Goal: Task Accomplishment & Management: Complete application form

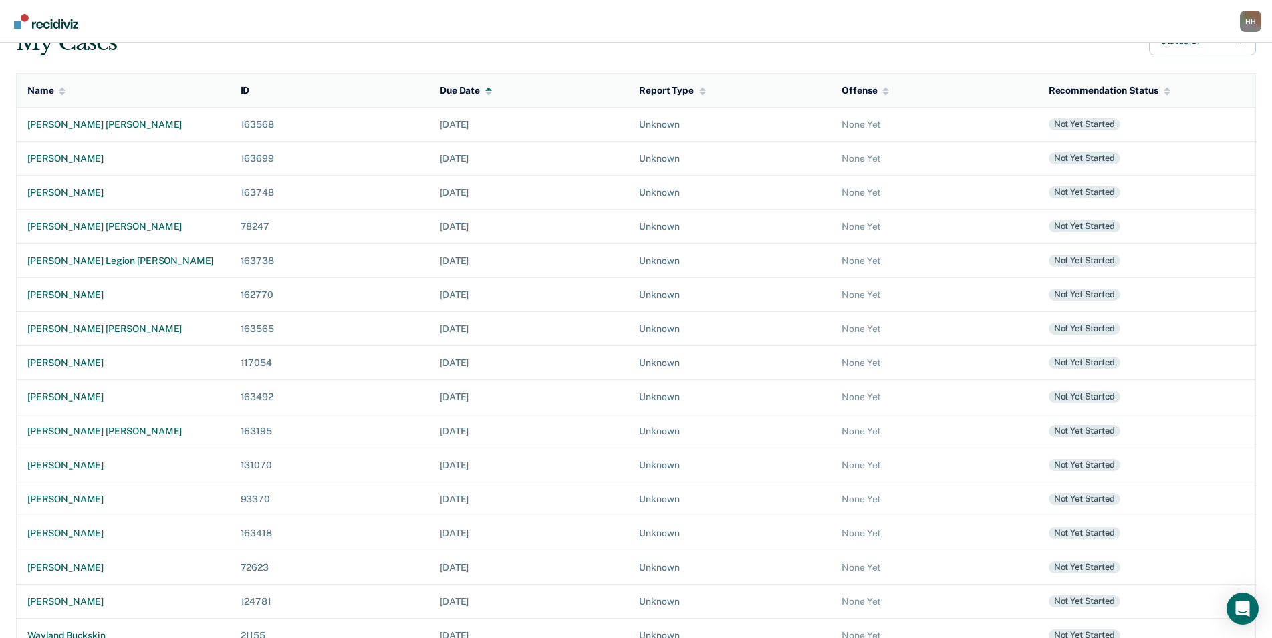
scroll to position [252, 0]
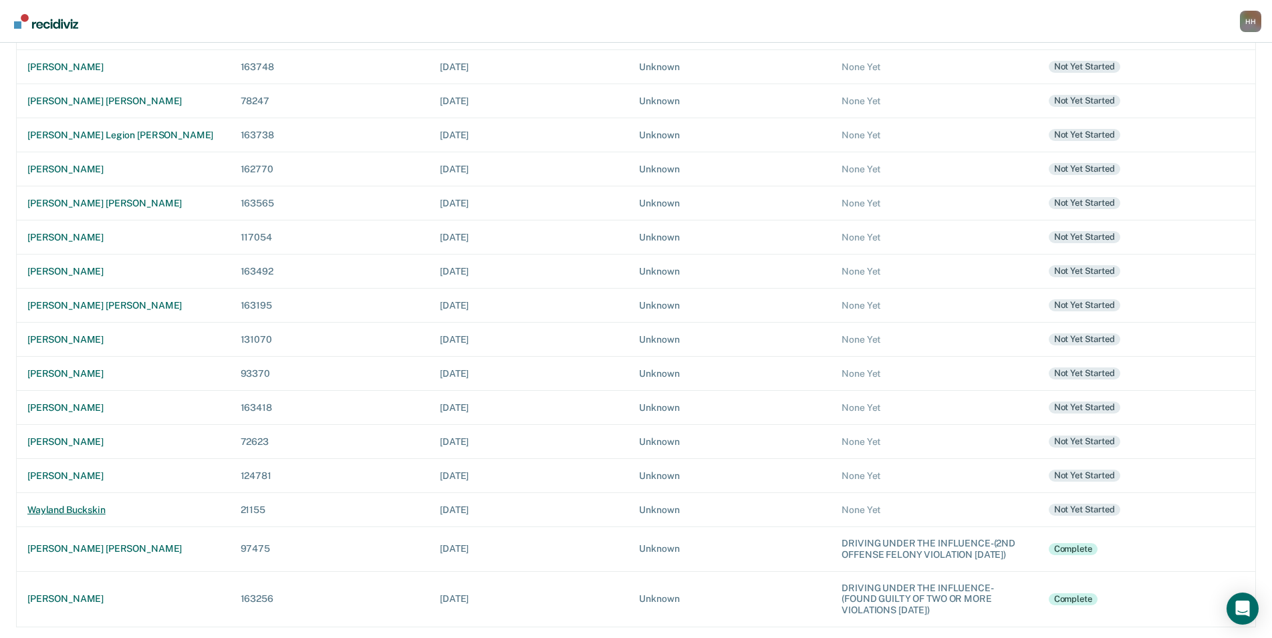
click at [100, 505] on div "wayland buckskin" at bounding box center [123, 510] width 192 height 11
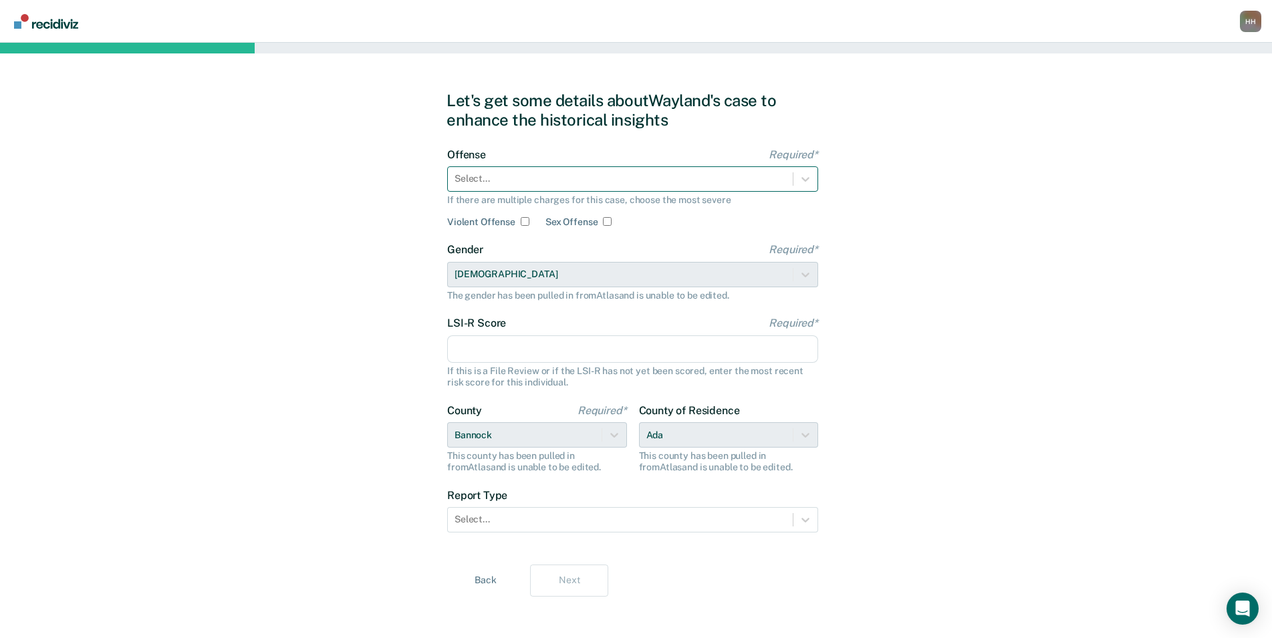
click at [587, 181] on div at bounding box center [620, 179] width 332 height 14
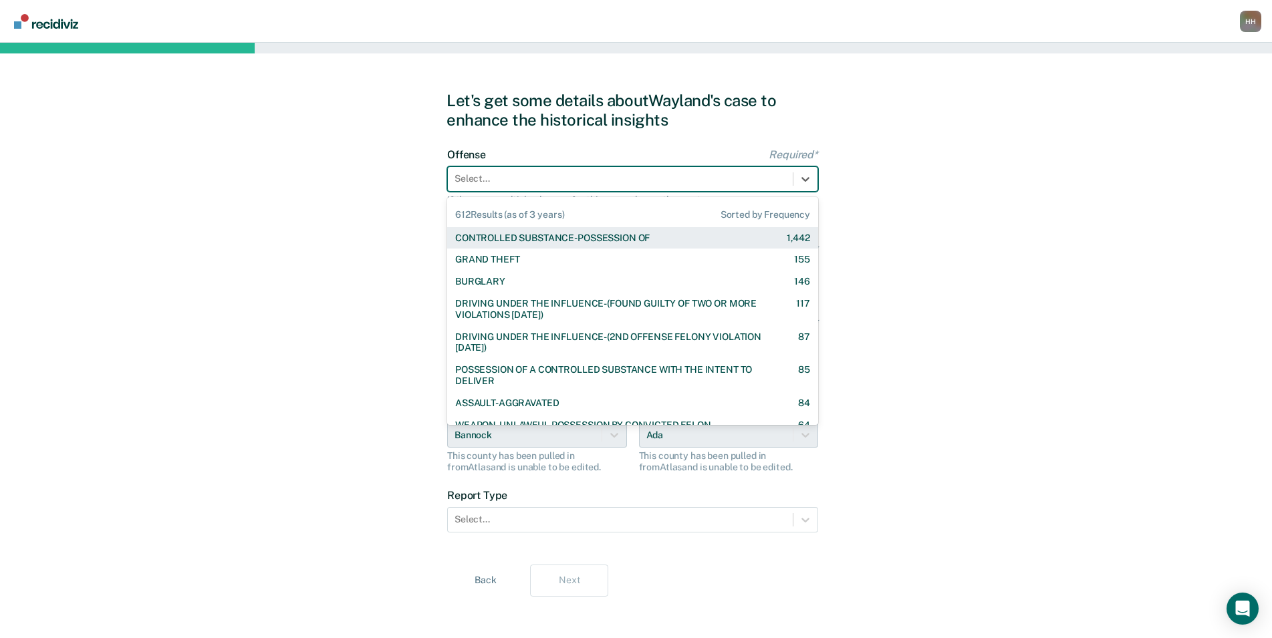
click at [581, 239] on div "CONTROLLED SUBSTANCE-POSSESSION OF" at bounding box center [552, 238] width 194 height 11
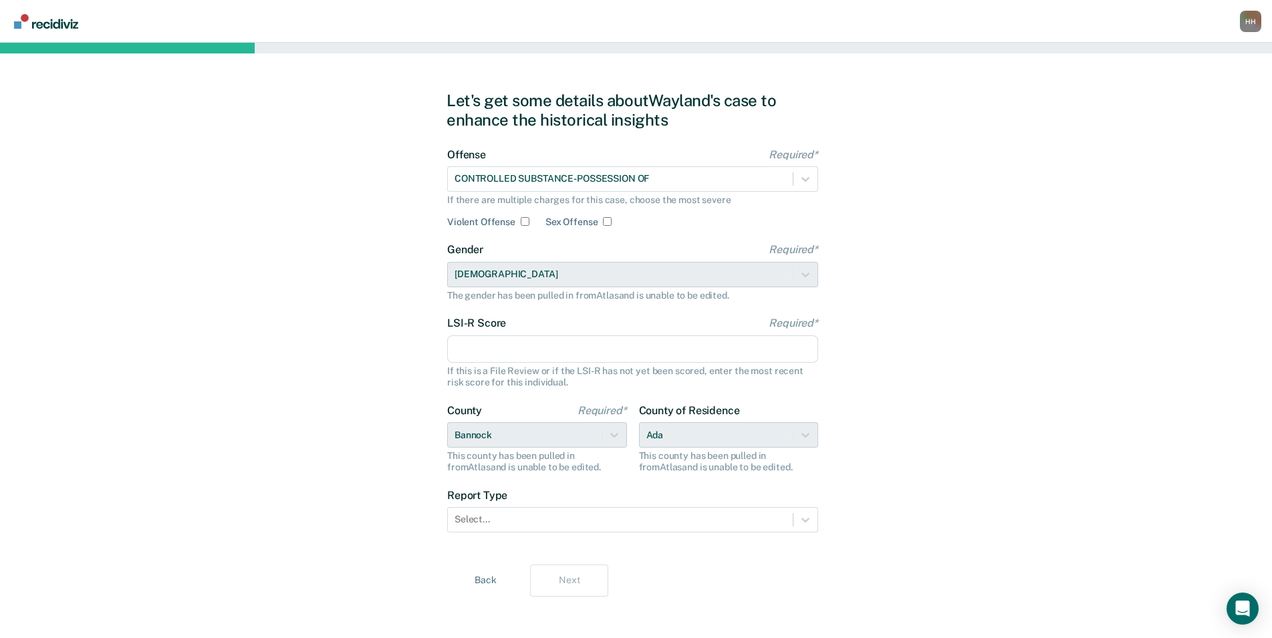
click at [543, 339] on input "LSI-R Score Required*" at bounding box center [632, 350] width 371 height 28
type input "22"
click at [787, 434] on div "County of Residence Ada This county has been pulled in from [GEOGRAPHIC_DATA] a…" at bounding box center [729, 438] width 180 height 69
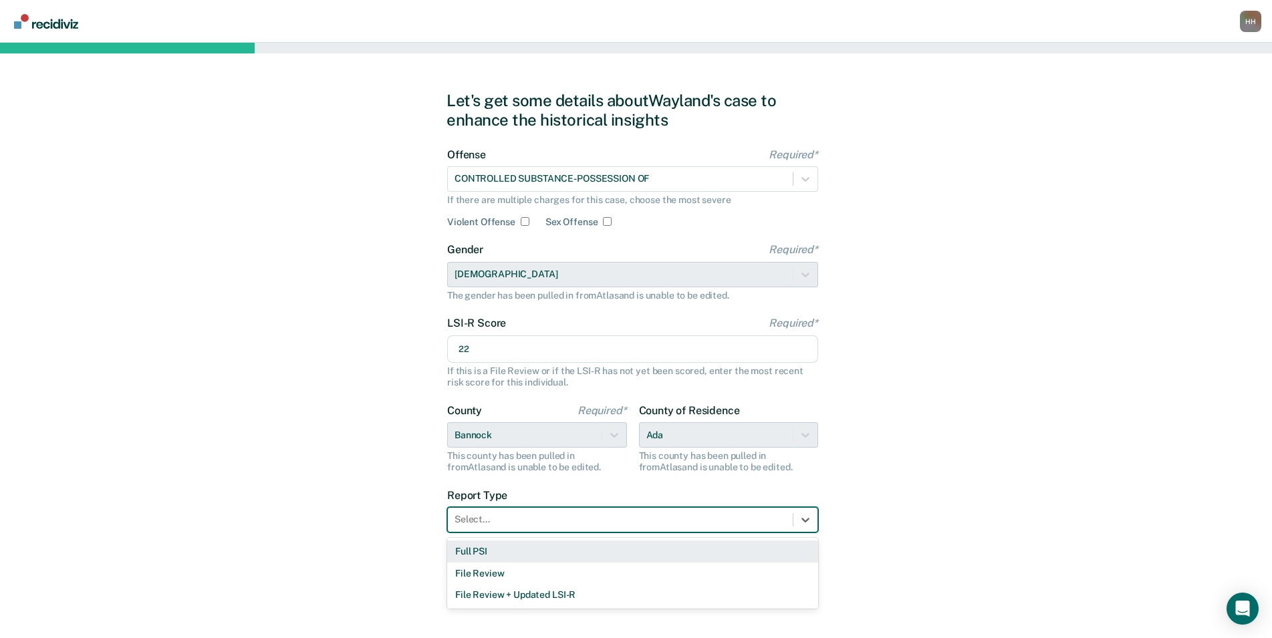
click at [685, 511] on div "Select..." at bounding box center [620, 519] width 345 height 19
click at [632, 552] on div "Full PSI" at bounding box center [632, 552] width 371 height 22
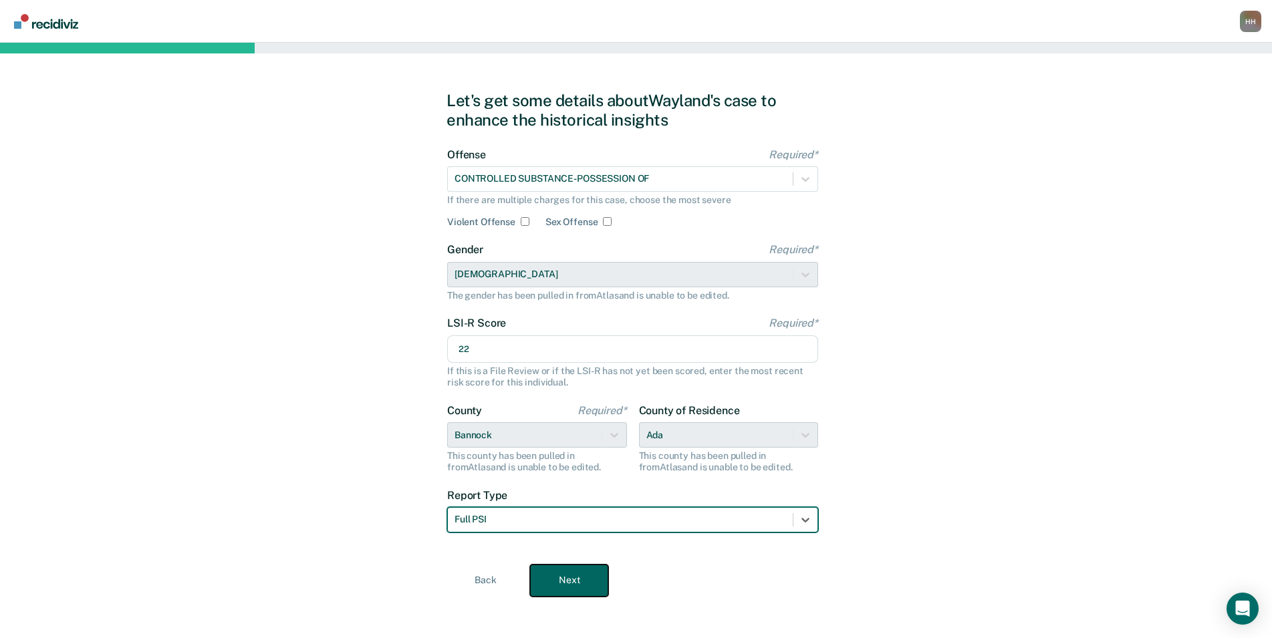
click at [584, 572] on button "Next" at bounding box center [569, 581] width 78 height 32
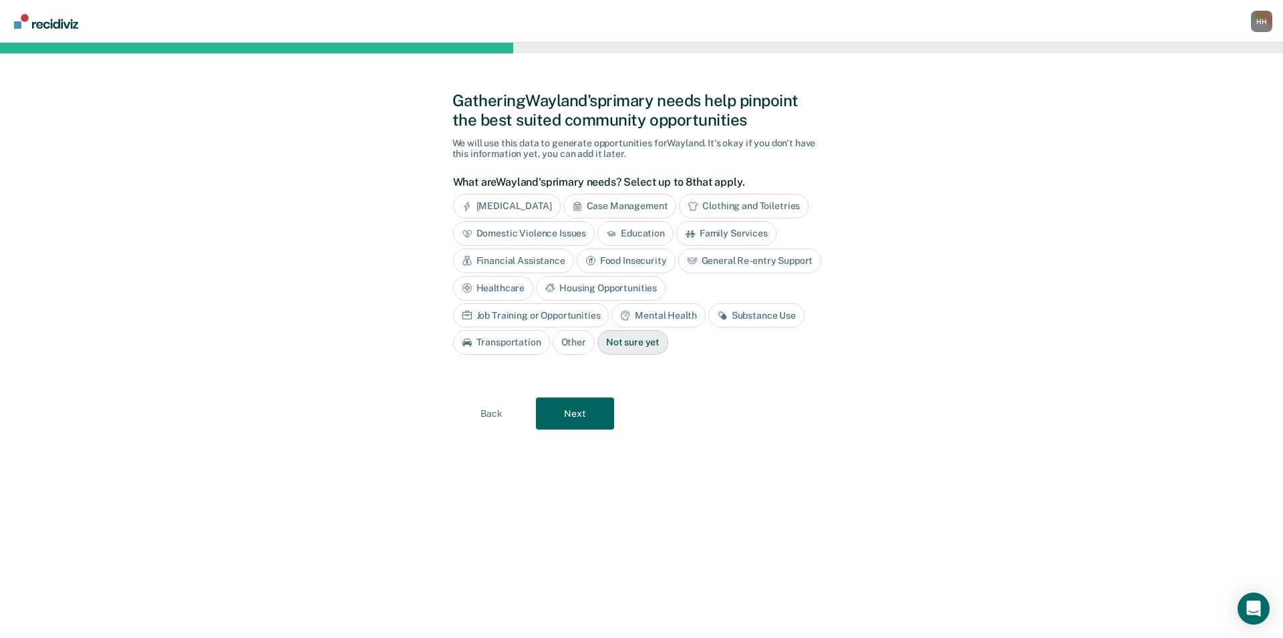
click at [612, 317] on div "Mental Health" at bounding box center [659, 315] width 94 height 25
click at [584, 420] on button "Next" at bounding box center [575, 414] width 78 height 32
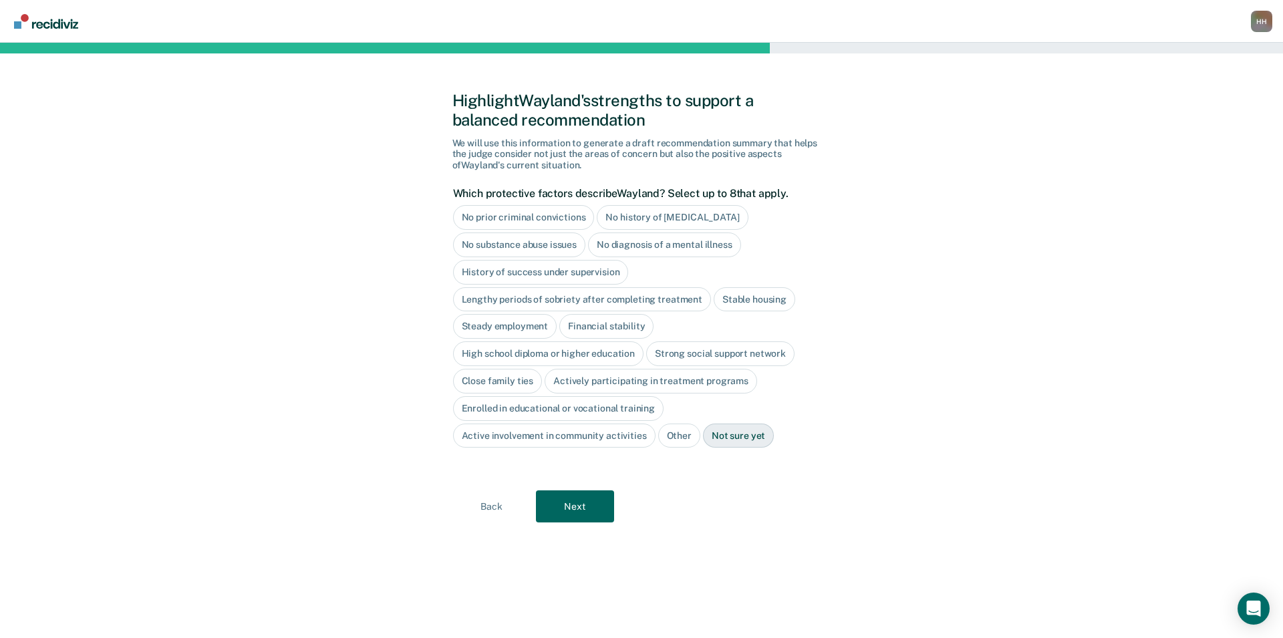
click at [520, 390] on div "Close family ties" at bounding box center [498, 381] width 90 height 25
click at [581, 519] on button "Next" at bounding box center [575, 507] width 78 height 32
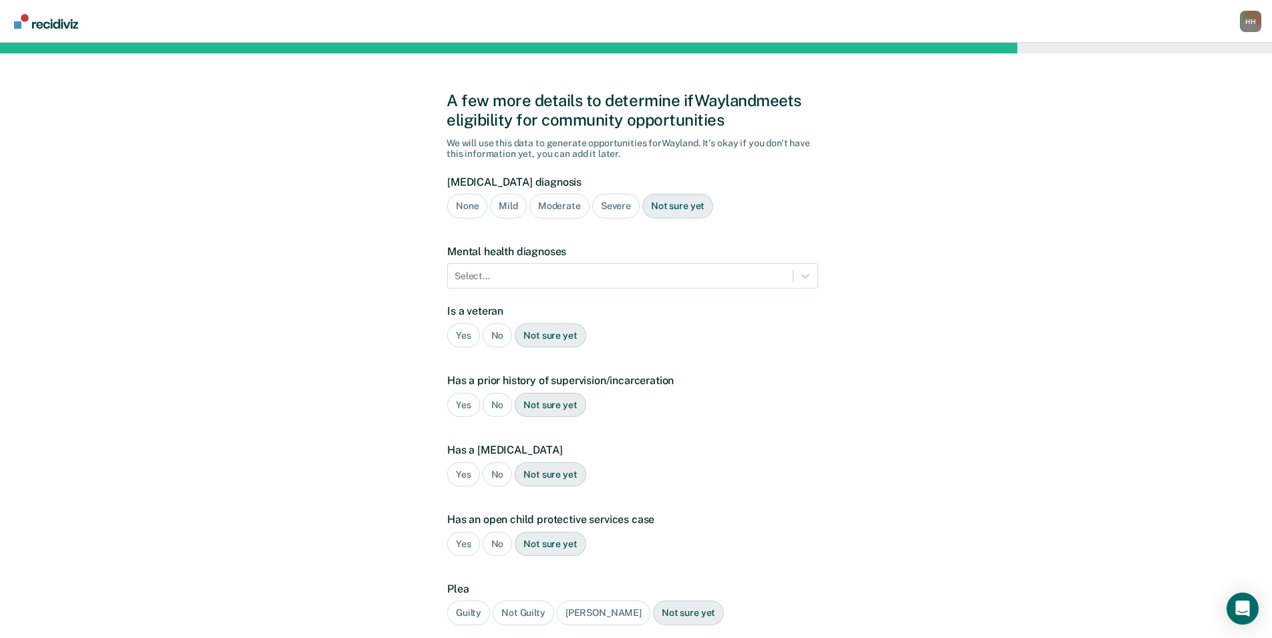
click at [458, 209] on div "None" at bounding box center [467, 206] width 40 height 25
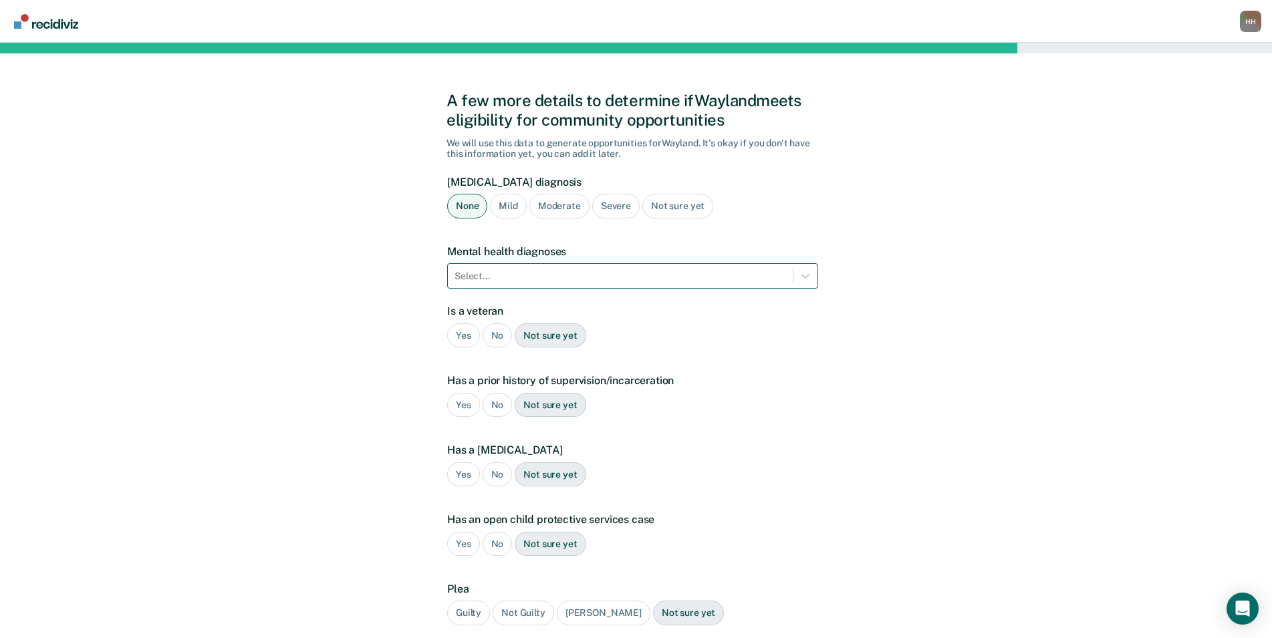
click at [485, 281] on div at bounding box center [620, 276] width 332 height 14
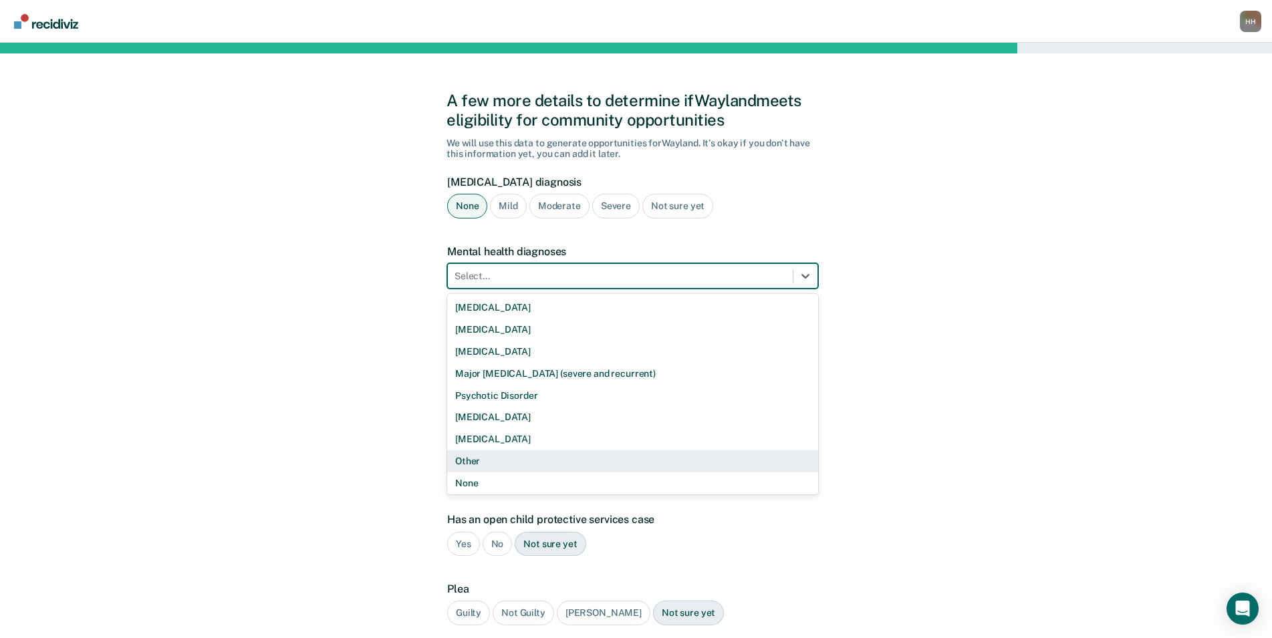
click at [499, 465] on div "Other" at bounding box center [632, 461] width 371 height 22
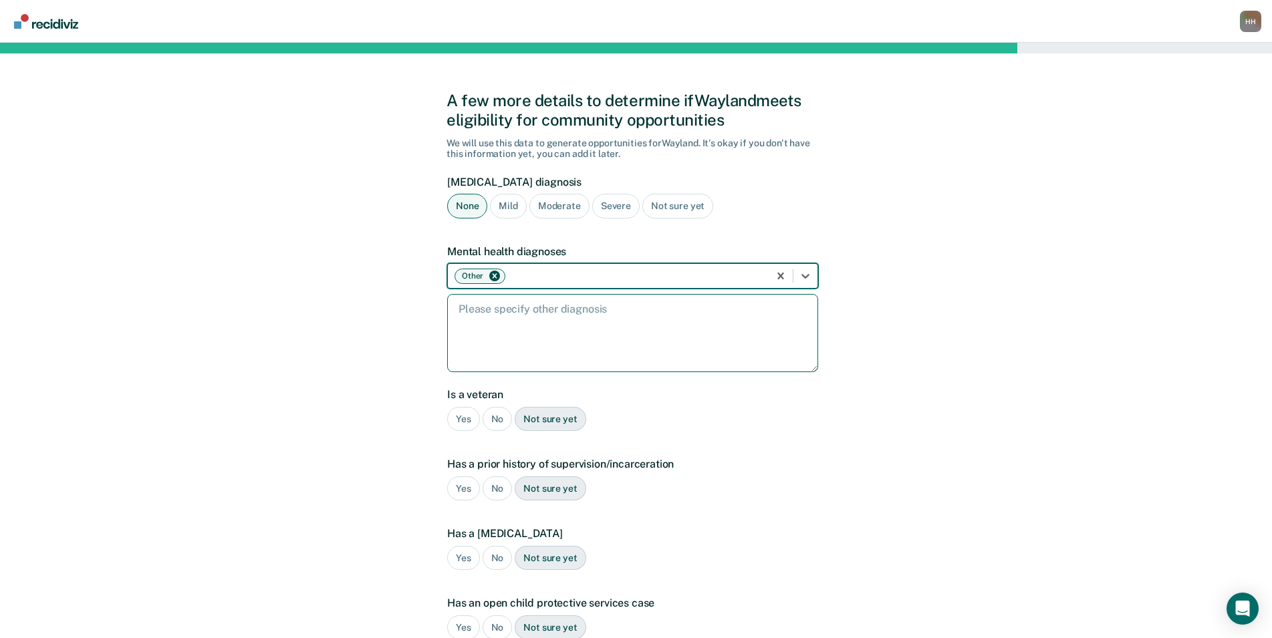
click at [554, 332] on textarea at bounding box center [632, 333] width 371 height 78
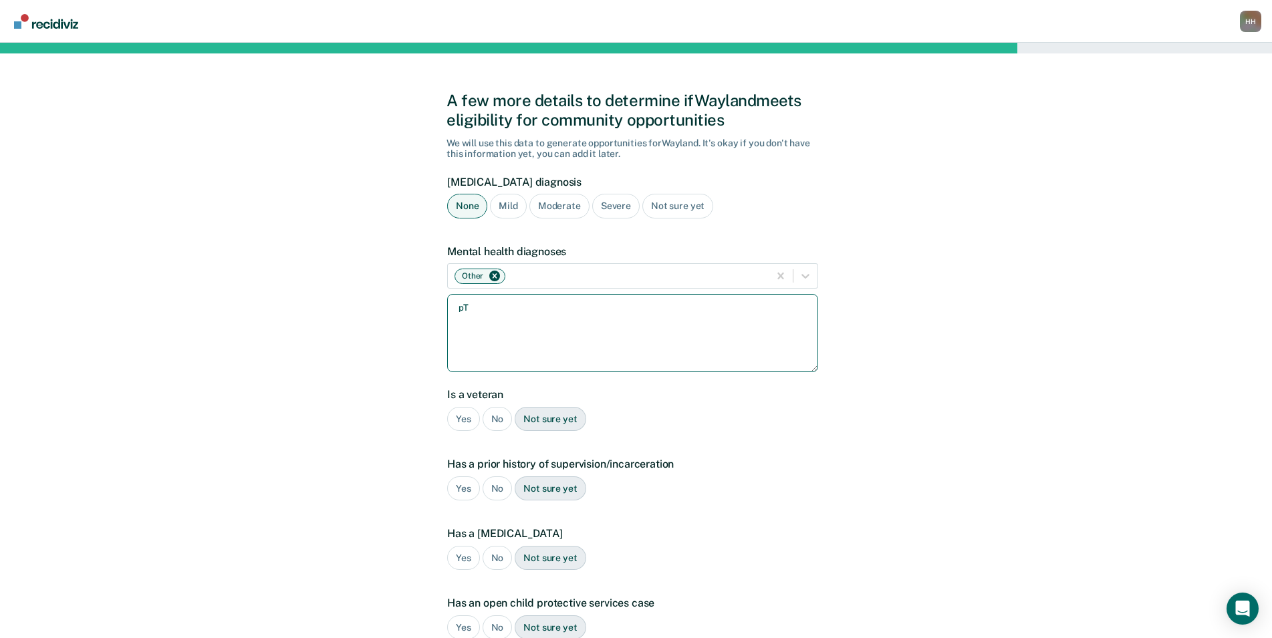
type textarea "p"
type textarea "[MEDICAL_DATA] and anxiety"
click at [503, 421] on div "No" at bounding box center [498, 419] width 30 height 25
click at [456, 489] on div "Yes" at bounding box center [463, 489] width 33 height 25
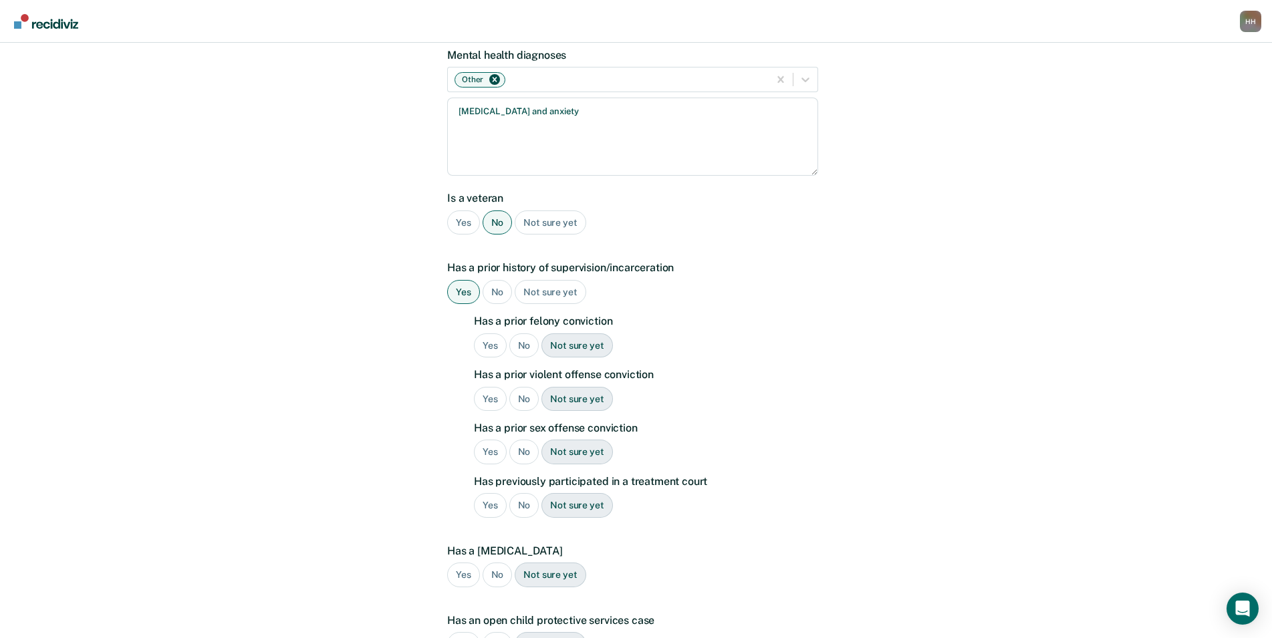
scroll to position [201, 0]
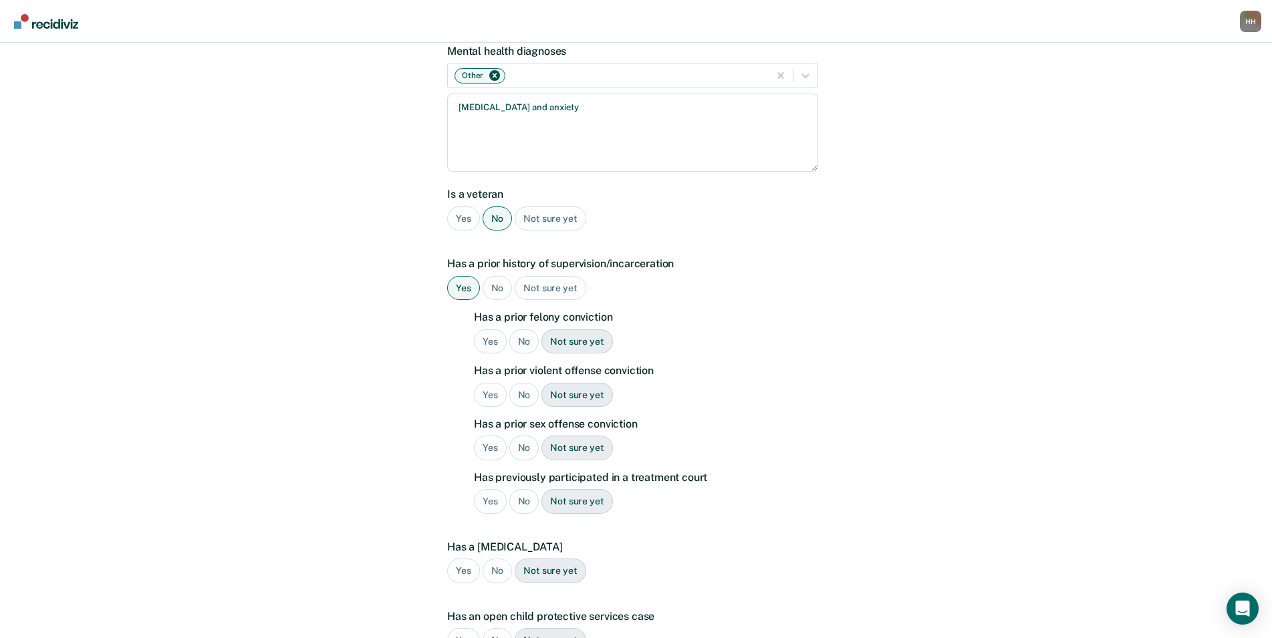
click at [486, 351] on div "Yes" at bounding box center [490, 341] width 33 height 25
click at [492, 393] on div "Yes" at bounding box center [490, 395] width 33 height 25
click at [524, 448] on div "No" at bounding box center [524, 448] width 30 height 25
click at [523, 504] on div "No" at bounding box center [524, 501] width 30 height 25
drag, startPoint x: 499, startPoint y: 565, endPoint x: 620, endPoint y: 551, distance: 121.9
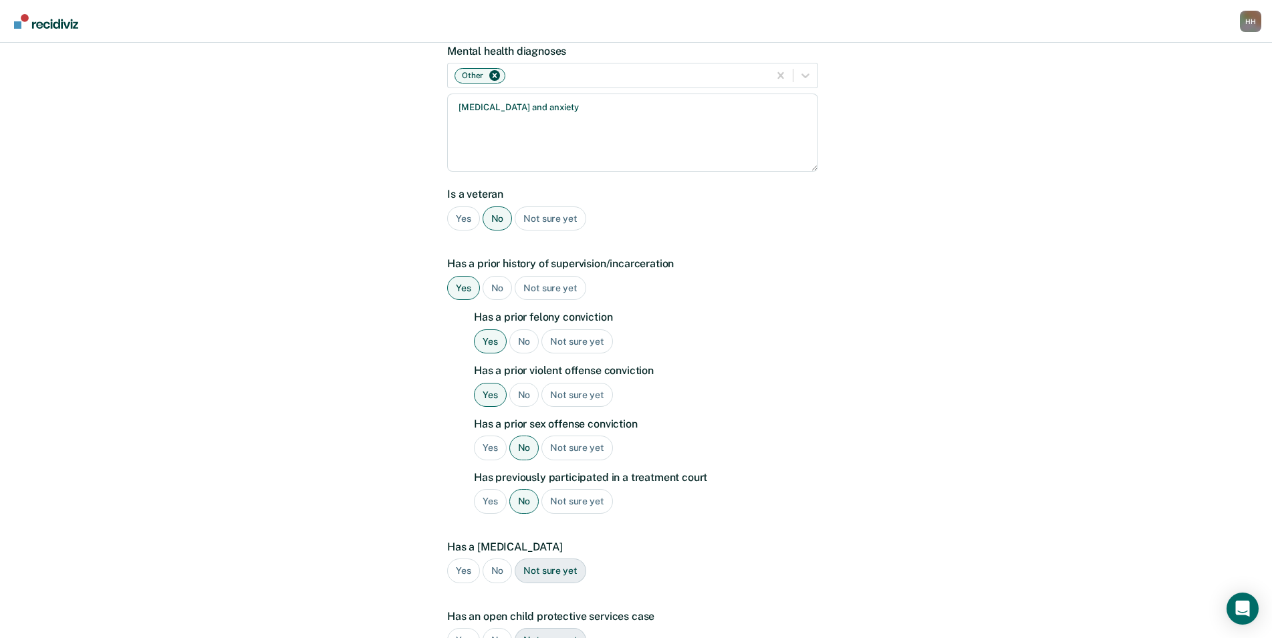
click at [498, 565] on div "No" at bounding box center [498, 571] width 30 height 25
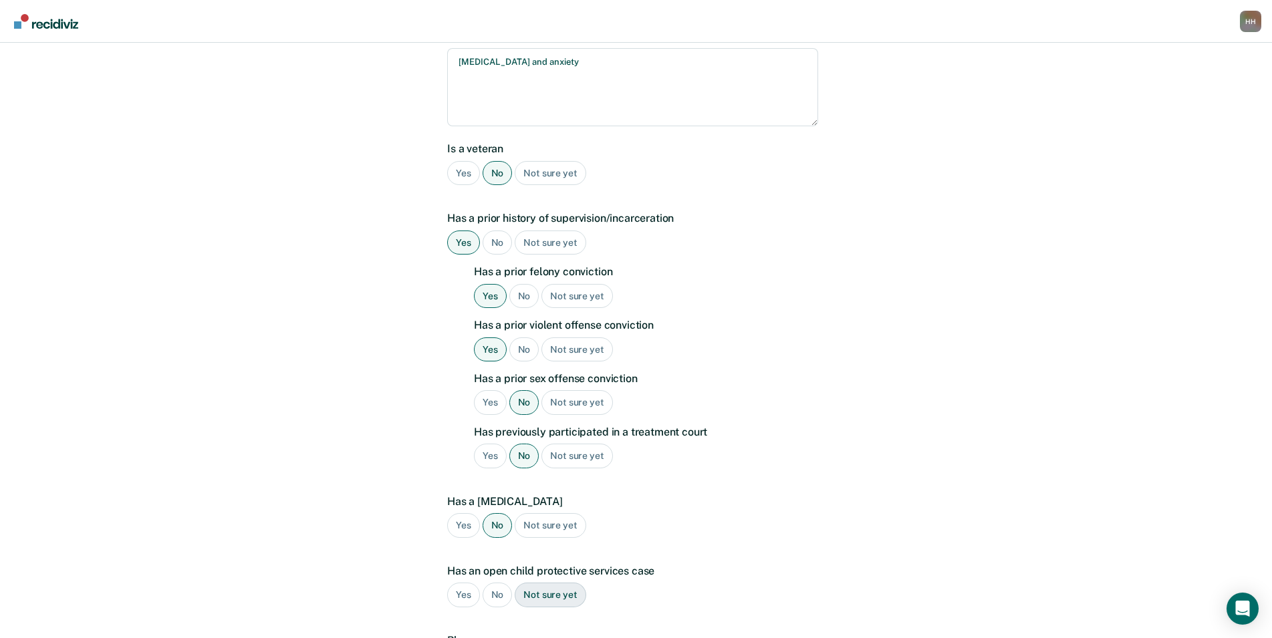
scroll to position [334, 0]
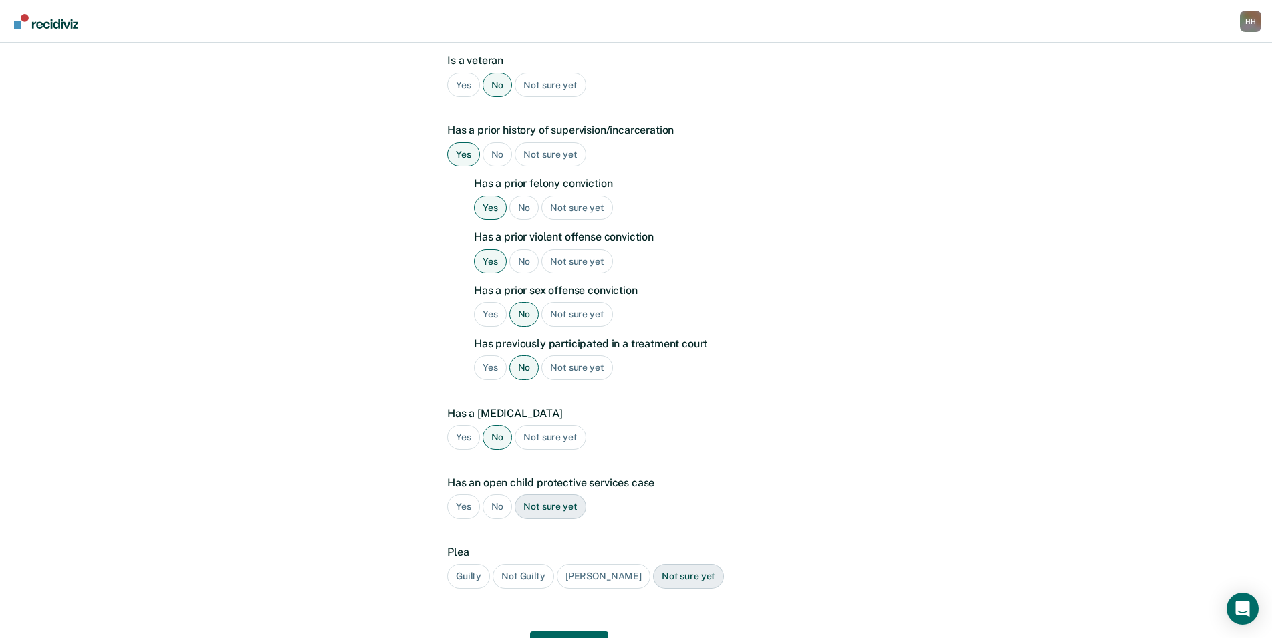
click at [504, 510] on div "No" at bounding box center [498, 507] width 30 height 25
click at [476, 566] on div "Guilty" at bounding box center [468, 576] width 43 height 25
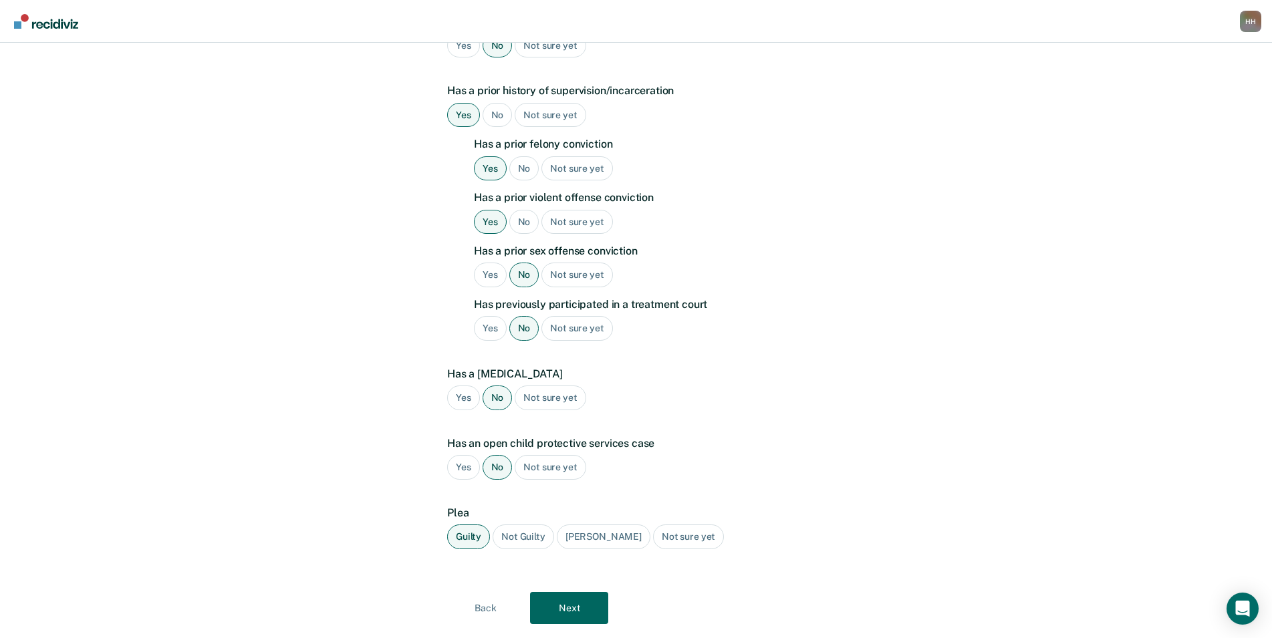
scroll to position [408, 0]
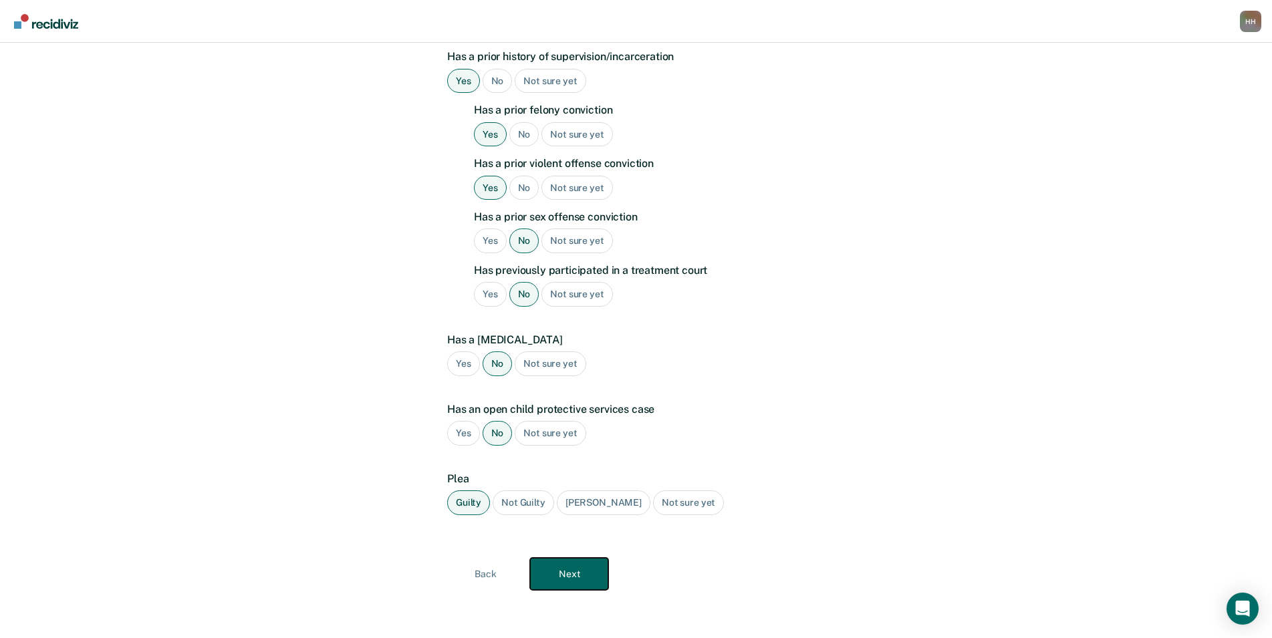
click at [544, 575] on button "Next" at bounding box center [569, 574] width 78 height 32
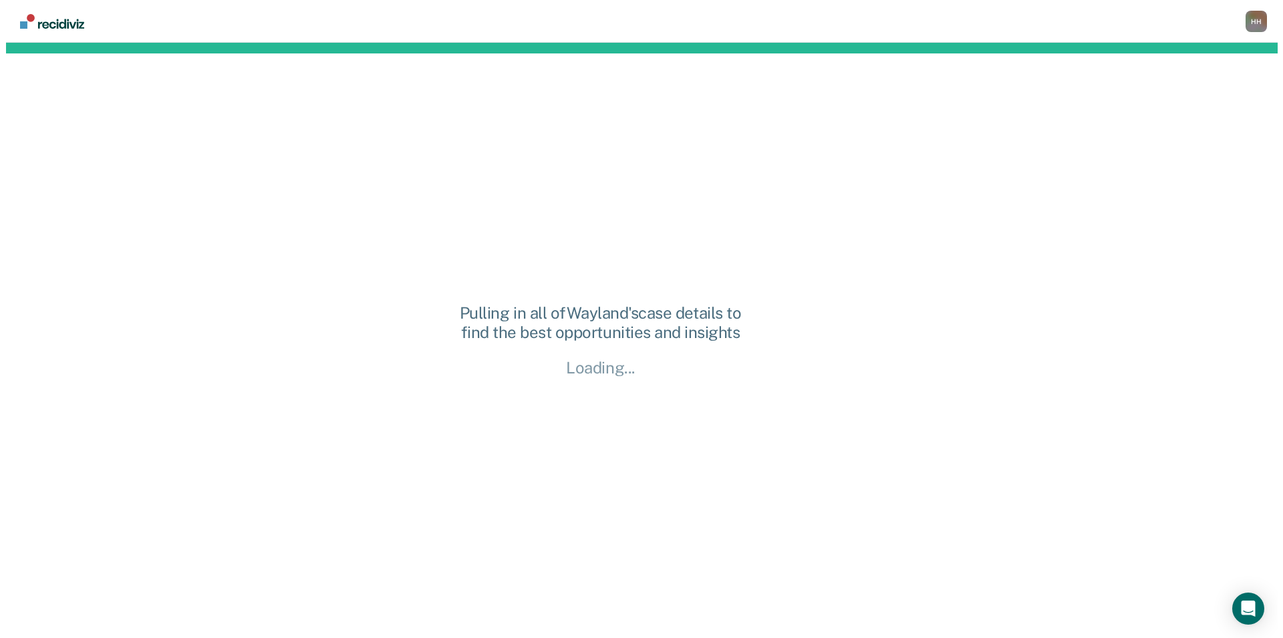
scroll to position [0, 0]
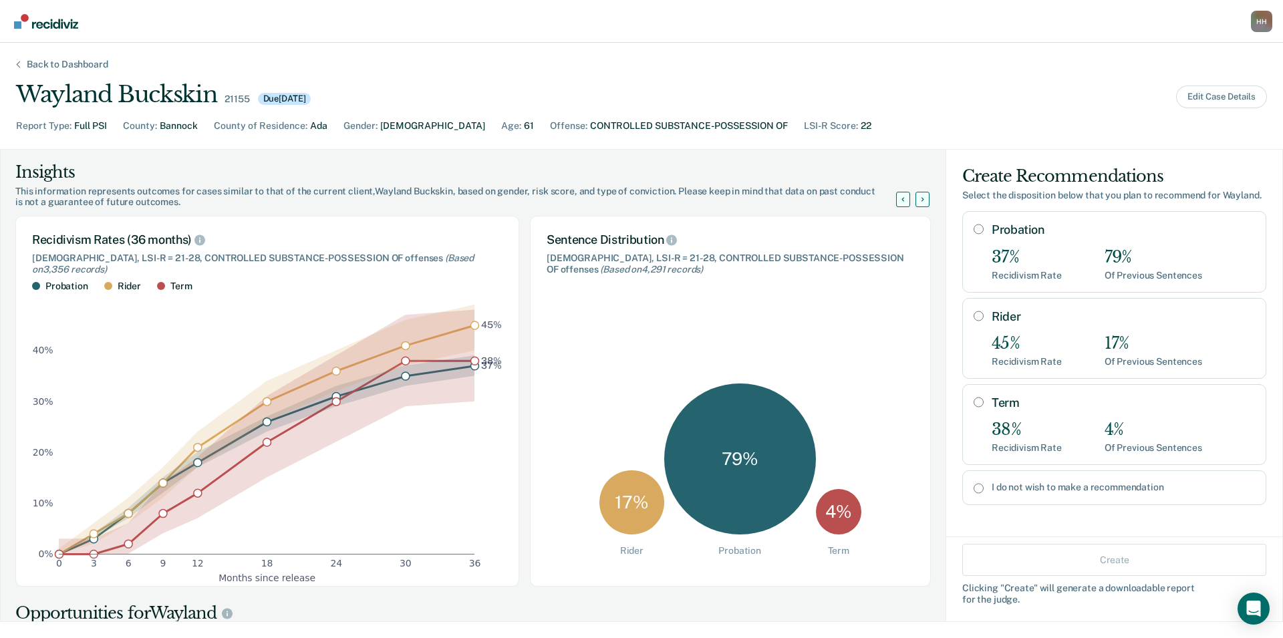
click at [1071, 258] on div "Probation 37% Recidivism Rate 79% Of Previous Sentences" at bounding box center [1123, 252] width 263 height 58
radio input "true"
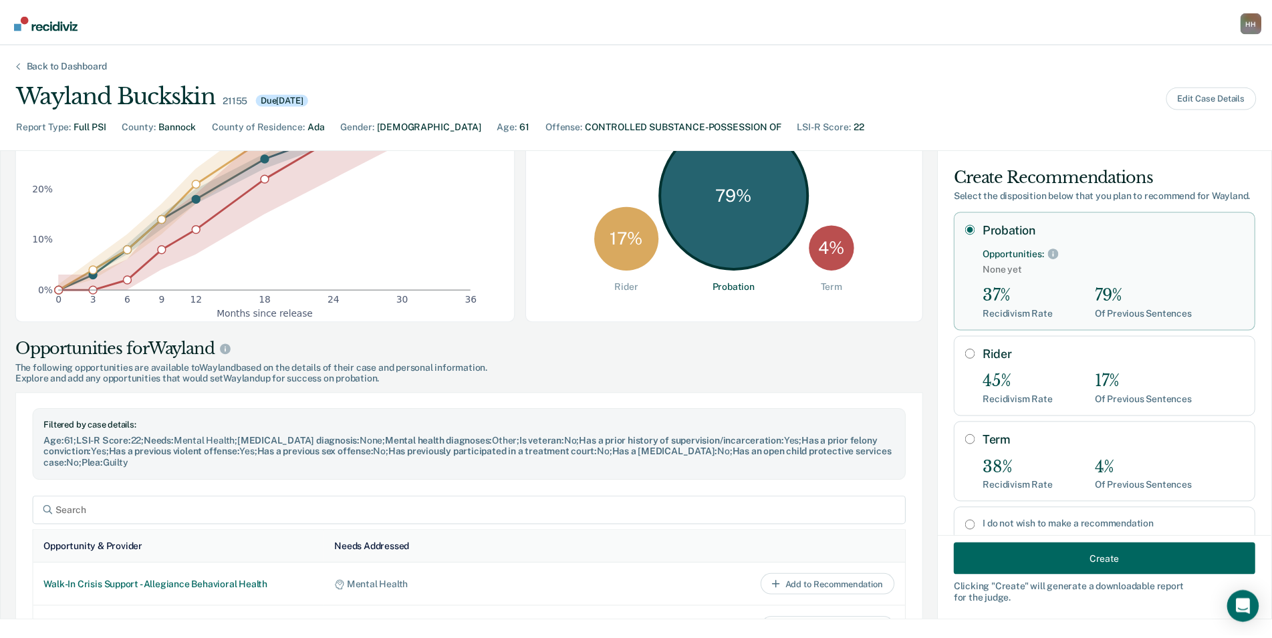
scroll to position [267, 0]
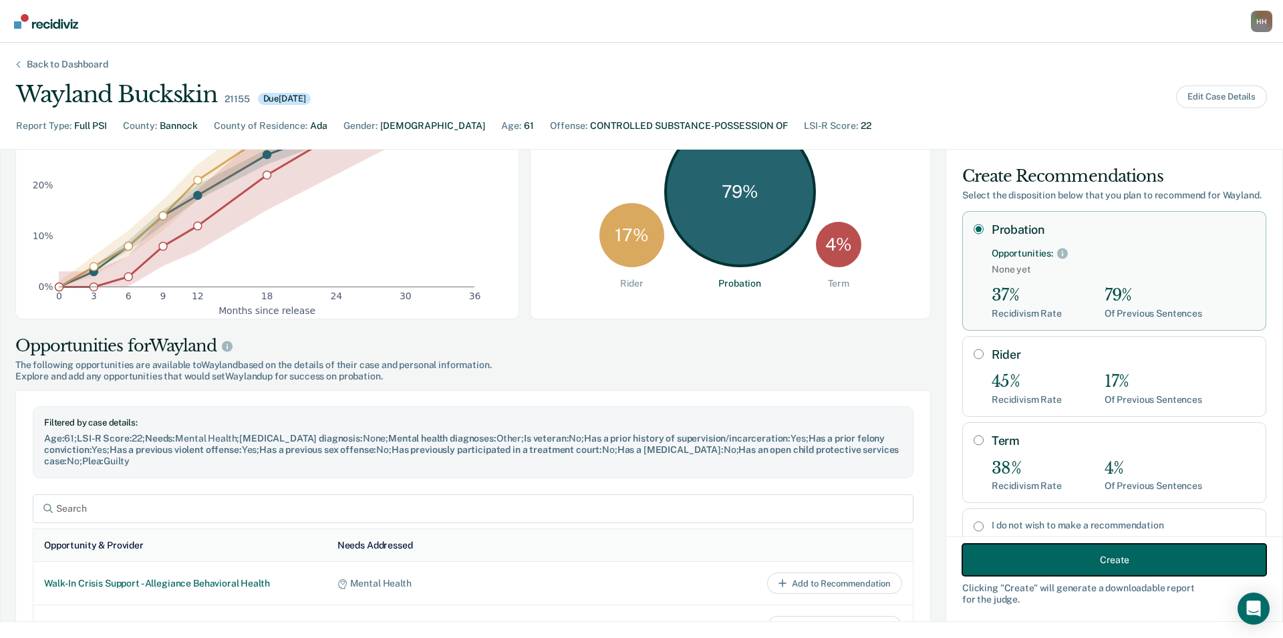
click at [1034, 548] on button "Create" at bounding box center [1114, 560] width 304 height 32
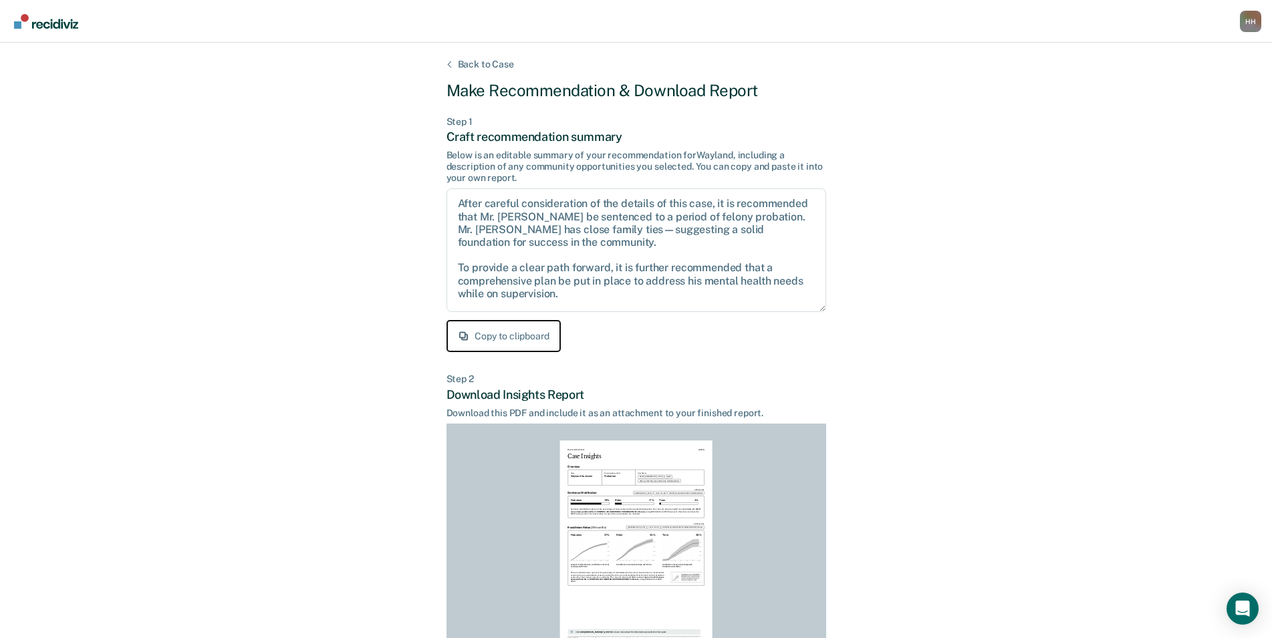
click at [521, 336] on button "Copy to clipboard" at bounding box center [503, 336] width 114 height 32
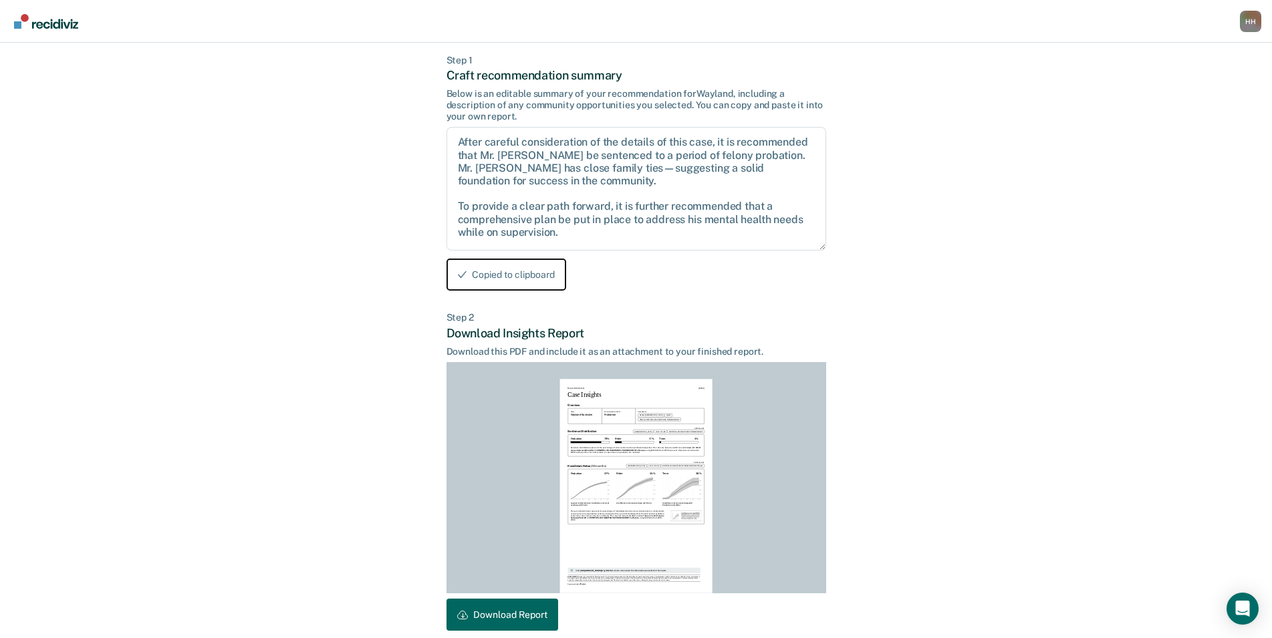
scroll to position [124, 0]
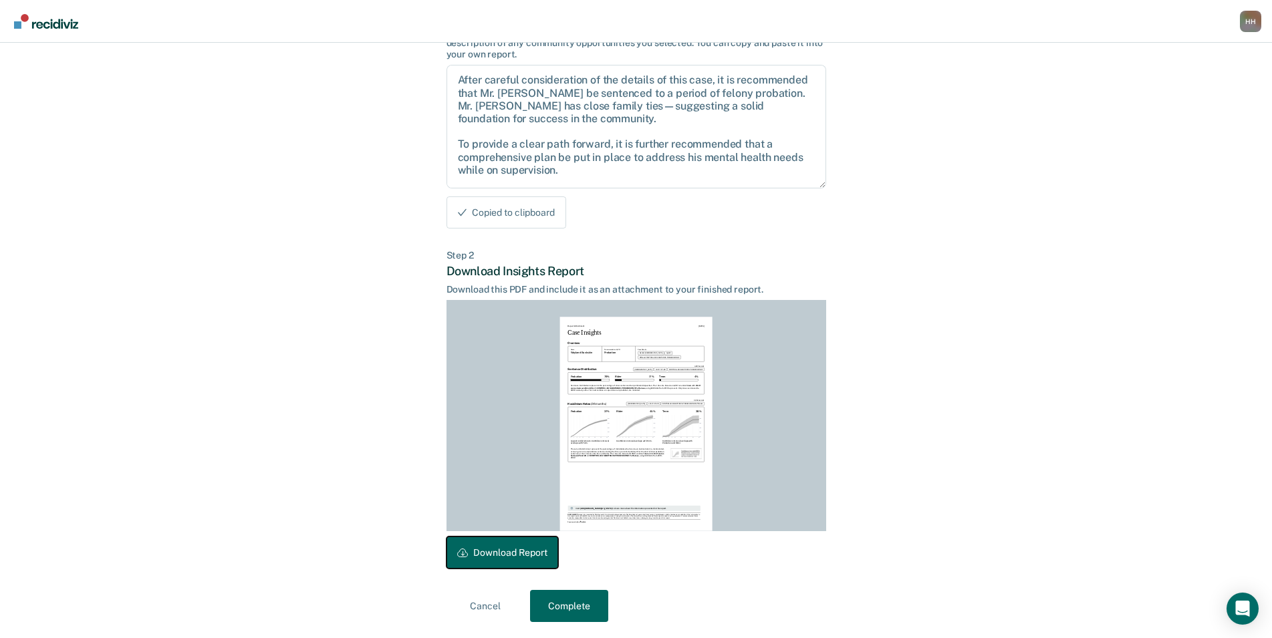
click at [528, 561] on button "Download Report" at bounding box center [502, 553] width 112 height 32
click at [599, 600] on button "Complete" at bounding box center [569, 606] width 78 height 32
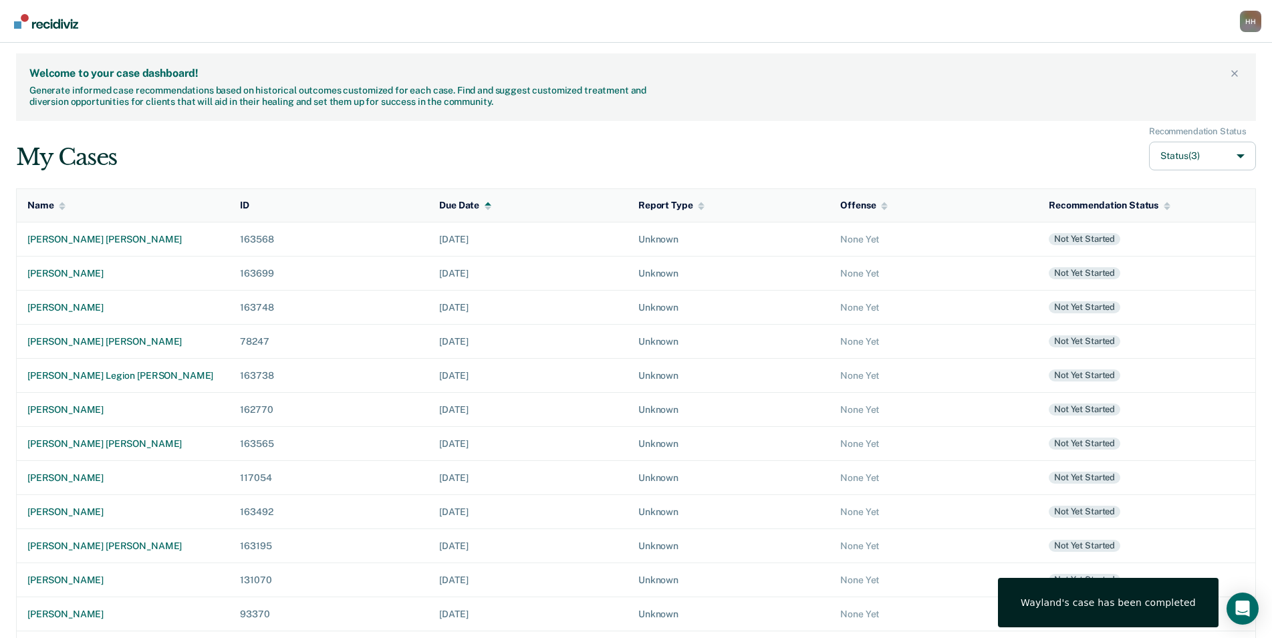
scroll to position [67, 0]
